Goal: Task Accomplishment & Management: Use online tool/utility

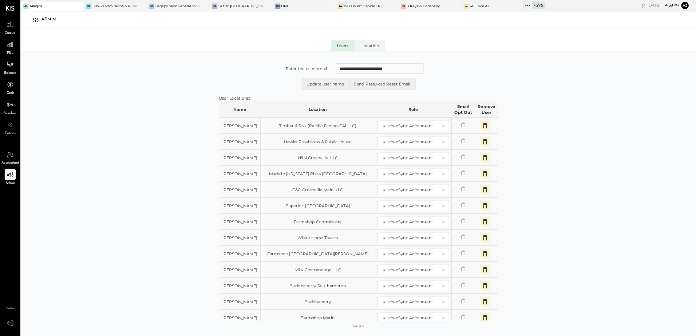
scroll to position [284, 0]
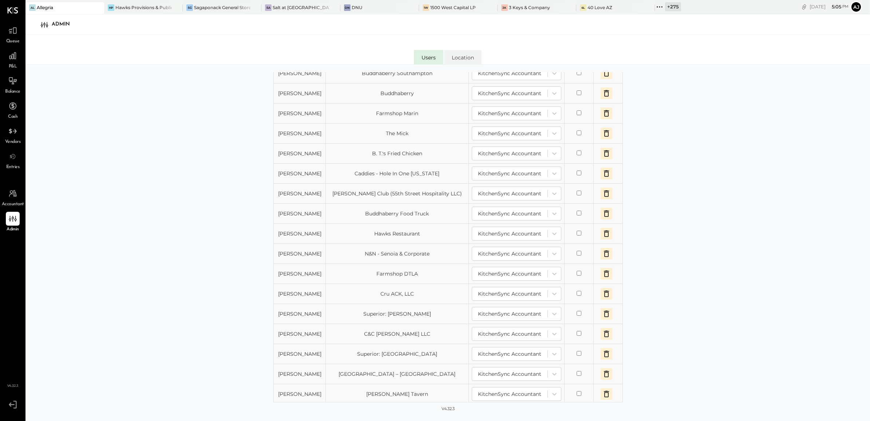
click at [165, 274] on div "**********" at bounding box center [447, 251] width 845 height 373
click at [213, 66] on div "**********" at bounding box center [447, 251] width 845 height 373
click at [15, 38] on span "Queue" at bounding box center [12, 41] width 13 height 7
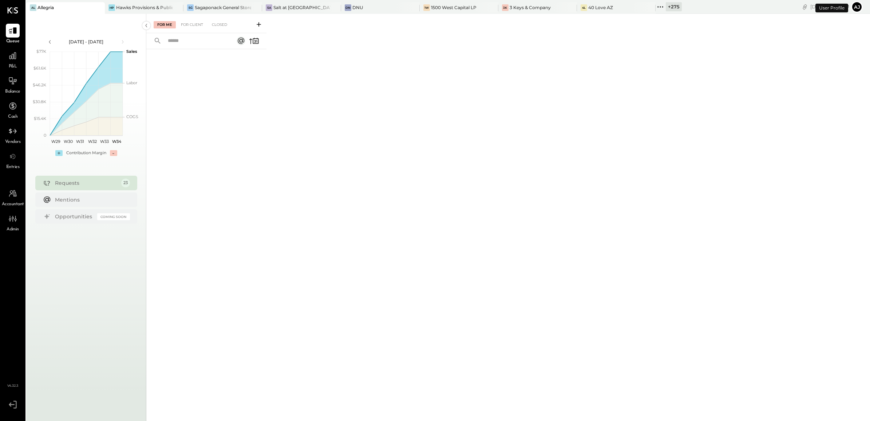
click at [859, 6] on button "Aj" at bounding box center [857, 7] width 12 height 12
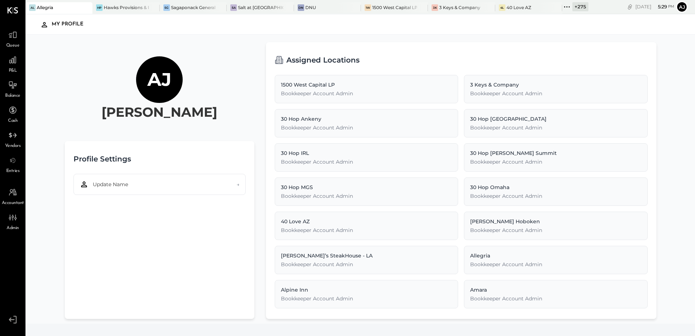
drag, startPoint x: 843, startPoint y: 0, endPoint x: 466, endPoint y: 55, distance: 381.1
click at [471, 51] on div "Assigned Locations" at bounding box center [461, 60] width 373 height 18
click at [16, 40] on div at bounding box center [13, 35] width 14 height 14
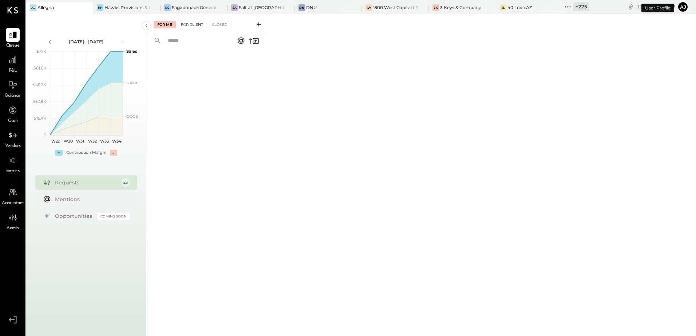
click at [200, 25] on div "For Client" at bounding box center [191, 24] width 29 height 7
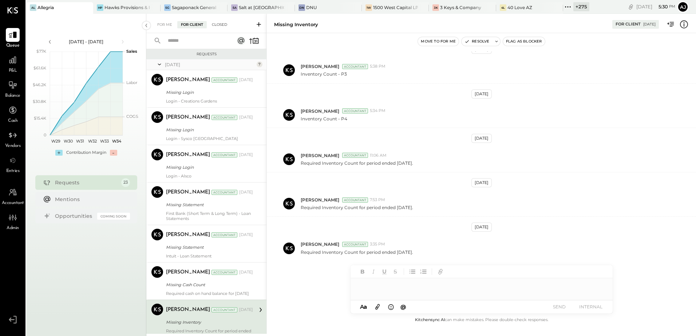
scroll to position [134, 0]
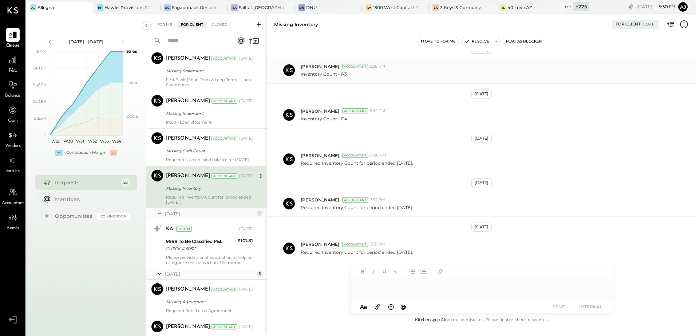
click at [380, 66] on div "[PERSON_NAME] Accountant 5:38 PM" at bounding box center [496, 66] width 390 height 6
drag, startPoint x: 402, startPoint y: 70, endPoint x: 339, endPoint y: 78, distance: 63.9
click at [339, 78] on div "[PERSON_NAME] Accountant 5:38 PM Inventory Count - P3" at bounding box center [481, 71] width 429 height 26
click at [223, 157] on div "Required cash on hand balance for [DATE]" at bounding box center [209, 159] width 87 height 5
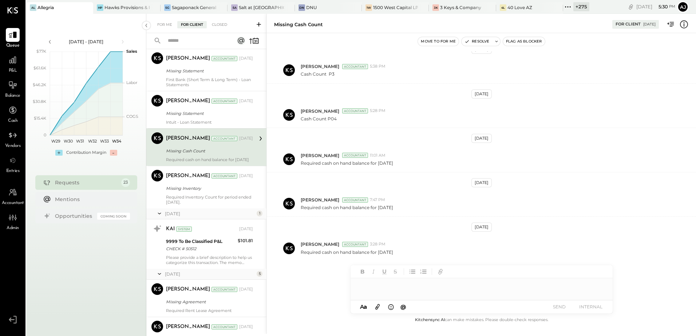
click at [377, 287] on div at bounding box center [482, 286] width 262 height 15
drag, startPoint x: 383, startPoint y: 285, endPoint x: 305, endPoint y: 285, distance: 78.3
click at [305, 285] on div "Missing Cash Count For Client [DATE] Move to for me Resolve Flag as Blocker [DA…" at bounding box center [482, 174] width 430 height 320
click at [674, 25] on icon at bounding box center [672, 24] width 4 height 5
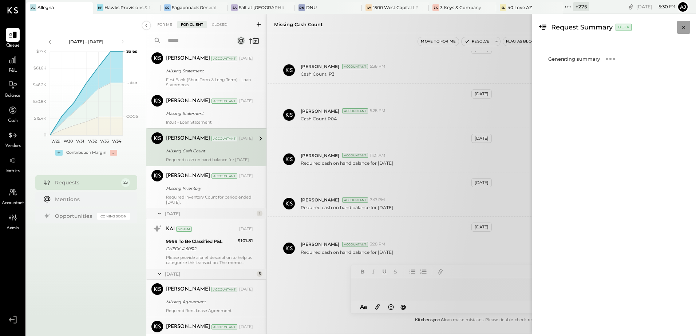
click at [681, 26] on icon "Close panel" at bounding box center [683, 27] width 7 height 7
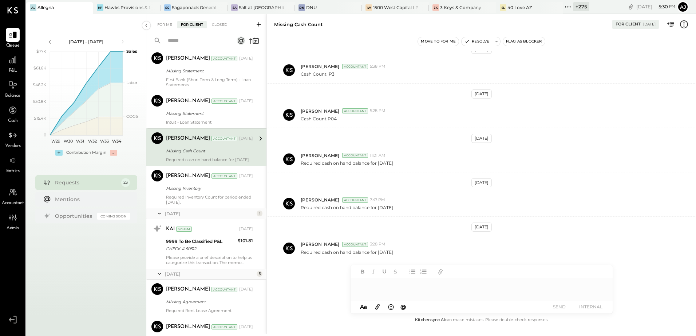
drag, startPoint x: 229, startPoint y: 153, endPoint x: 214, endPoint y: 154, distance: 15.0
click at [214, 154] on div "Missing Cash Count" at bounding box center [208, 150] width 85 height 7
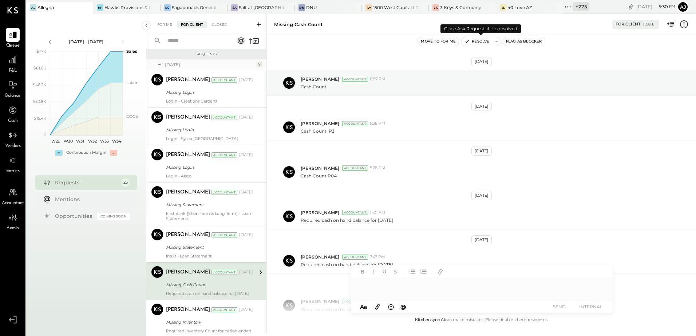
click at [494, 41] on icon at bounding box center [496, 41] width 5 height 5
click at [166, 27] on div "For Me" at bounding box center [165, 24] width 22 height 7
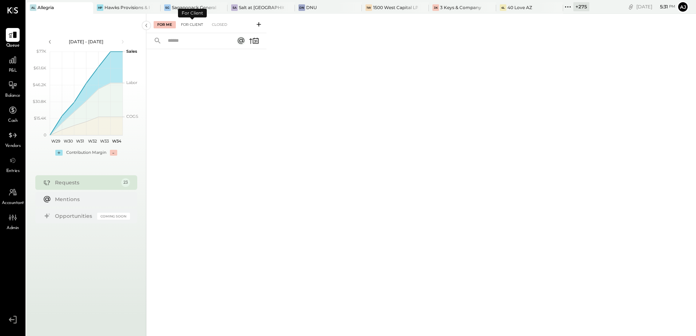
click at [195, 27] on div "For Client" at bounding box center [191, 24] width 29 height 7
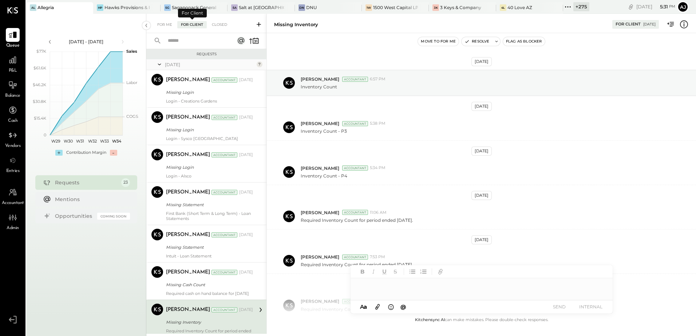
scroll to position [57, 0]
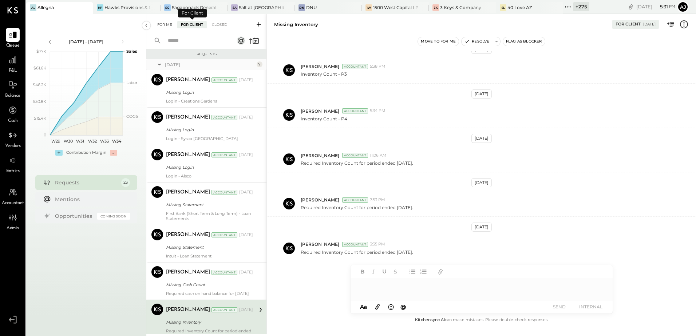
click at [165, 26] on div "For Me" at bounding box center [165, 24] width 22 height 7
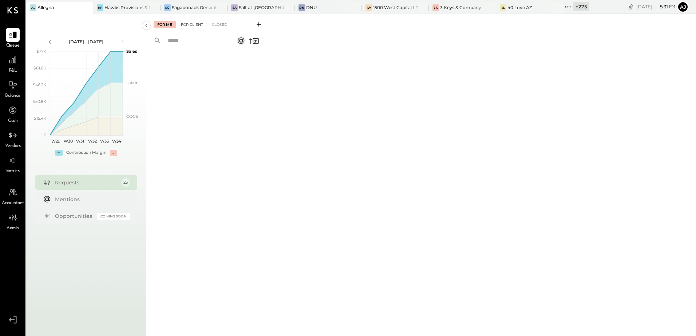
click at [195, 25] on div "For Client" at bounding box center [191, 24] width 29 height 7
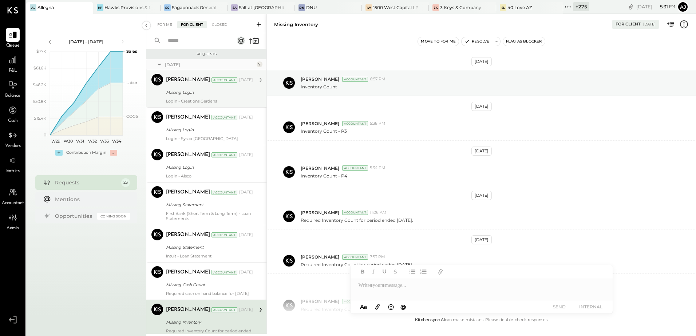
click at [185, 89] on div "Missing Login" at bounding box center [208, 92] width 85 height 7
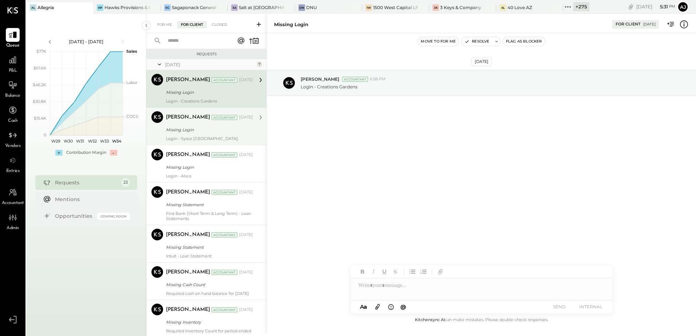
click at [181, 135] on div "[PERSON_NAME] Accountant [DATE] Missing Login Login - [GEOGRAPHIC_DATA] [GEOGRA…" at bounding box center [209, 126] width 87 height 30
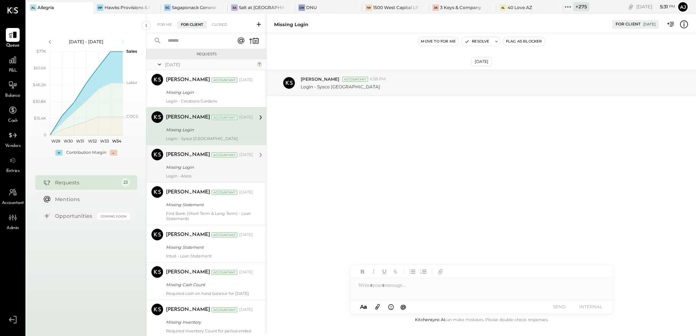
click at [185, 171] on div "Missing Login" at bounding box center [208, 167] width 85 height 9
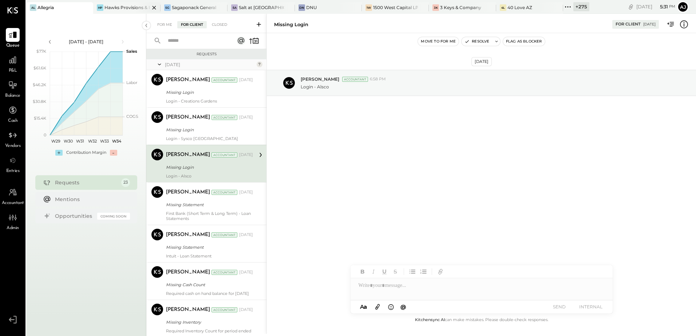
click at [116, 10] on div "Hawks Provisions & Public House" at bounding box center [126, 7] width 45 height 6
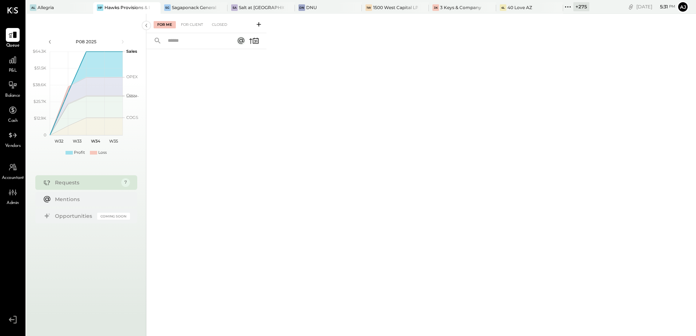
click at [563, 7] on icon at bounding box center [567, 6] width 9 height 9
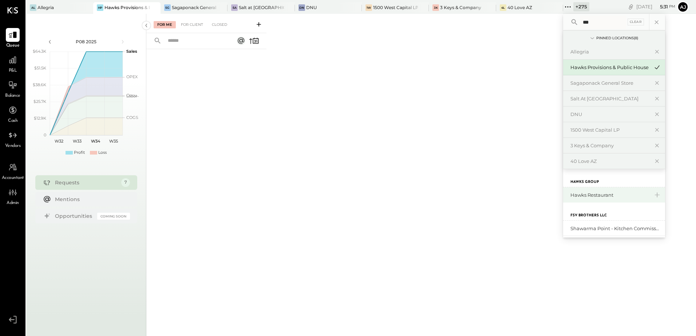
type input "***"
click at [585, 196] on div "Hawks Restaurant" at bounding box center [610, 195] width 79 height 7
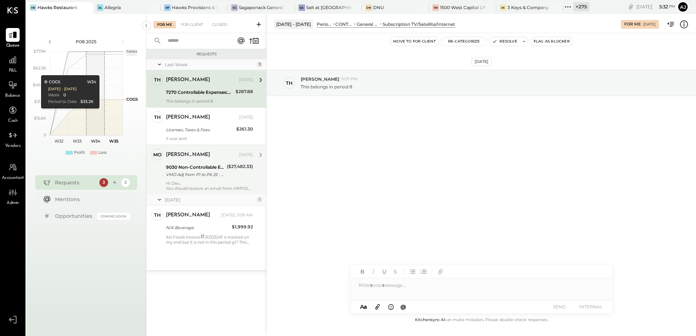
click at [214, 177] on div "VMD Adj from P1 to P6 25 - Excess Deposit adjusted to other income" at bounding box center [195, 174] width 59 height 7
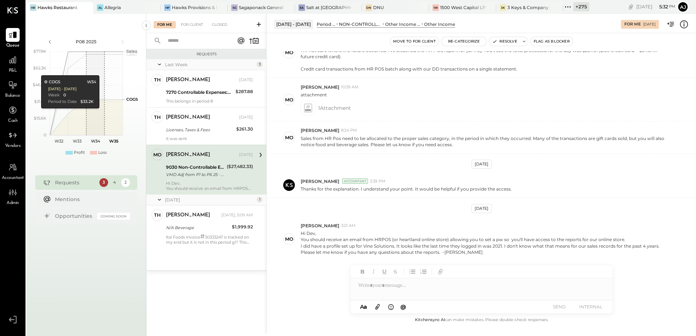
click at [402, 288] on div at bounding box center [482, 286] width 262 height 15
click at [389, 285] on div at bounding box center [482, 286] width 262 height 15
drag, startPoint x: 405, startPoint y: 287, endPoint x: 287, endPoint y: 287, distance: 117.6
click at [287, 287] on div "[DATE] - [DATE] Period P&L NON-CONTROLLABLE EXPENSES Other Income and Expenses …" at bounding box center [482, 174] width 430 height 320
click at [221, 27] on div "Closed" at bounding box center [219, 24] width 23 height 7
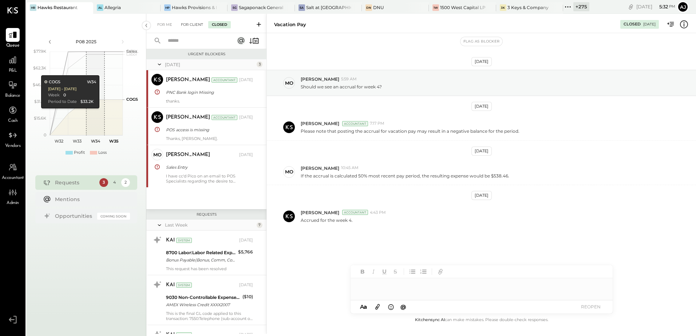
scroll to position [66, 0]
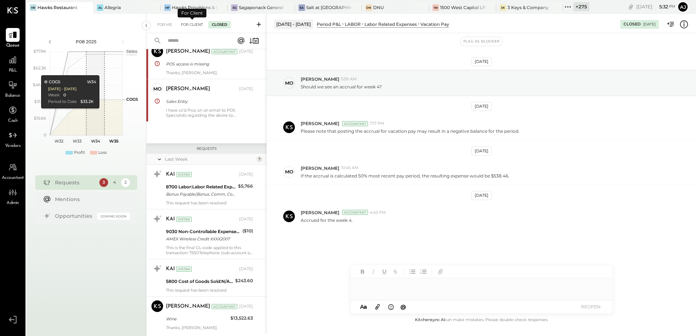
click at [188, 25] on div "For Client" at bounding box center [191, 24] width 29 height 7
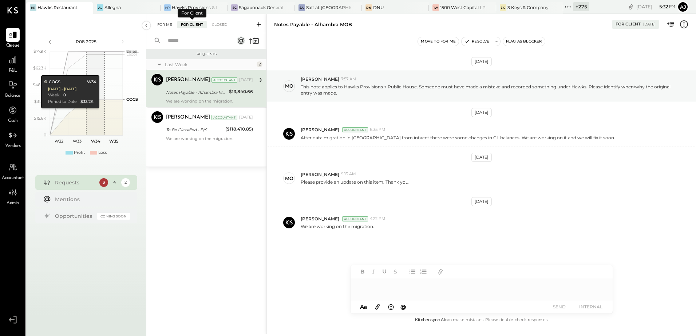
click at [167, 23] on div "For Me" at bounding box center [165, 24] width 22 height 7
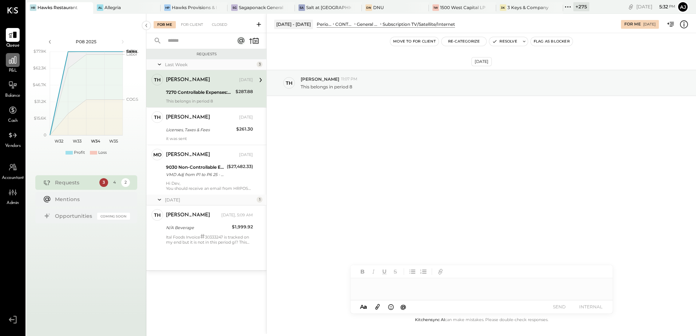
click at [12, 59] on icon at bounding box center [12, 59] width 7 height 7
